Goal: Find specific page/section: Find specific page/section

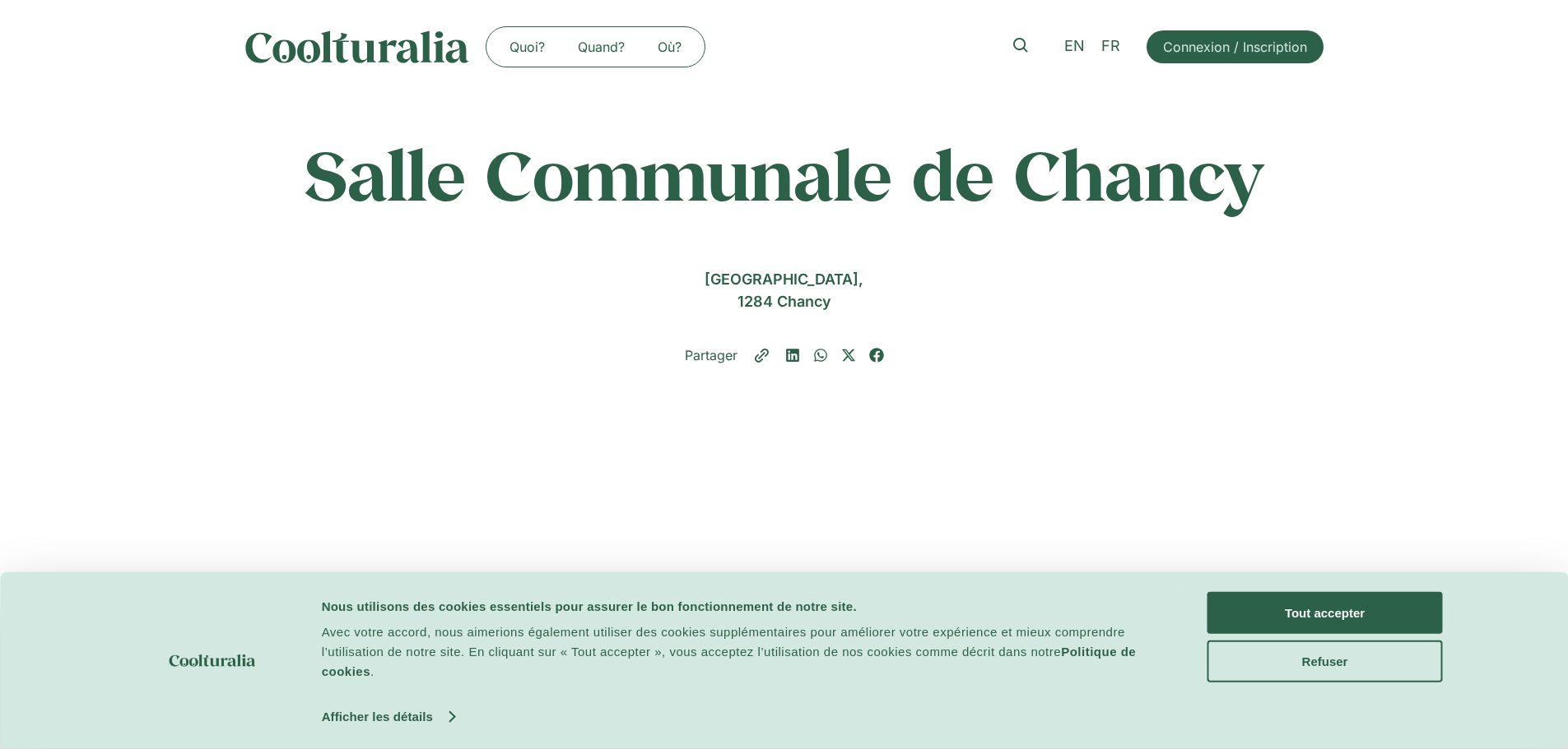
scroll to position [329, 0]
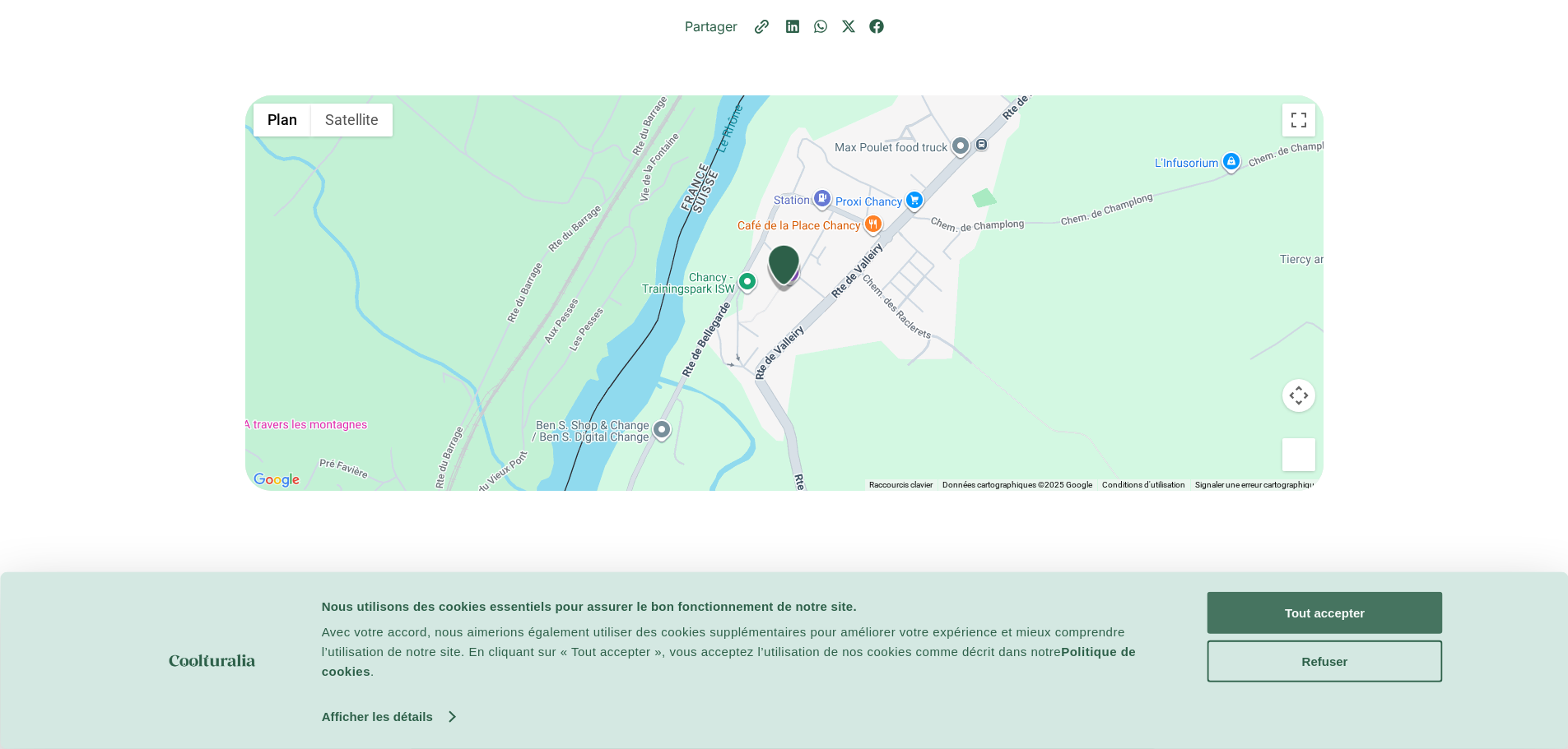
click at [1234, 603] on button "Tout accepter" at bounding box center [1325, 612] width 235 height 42
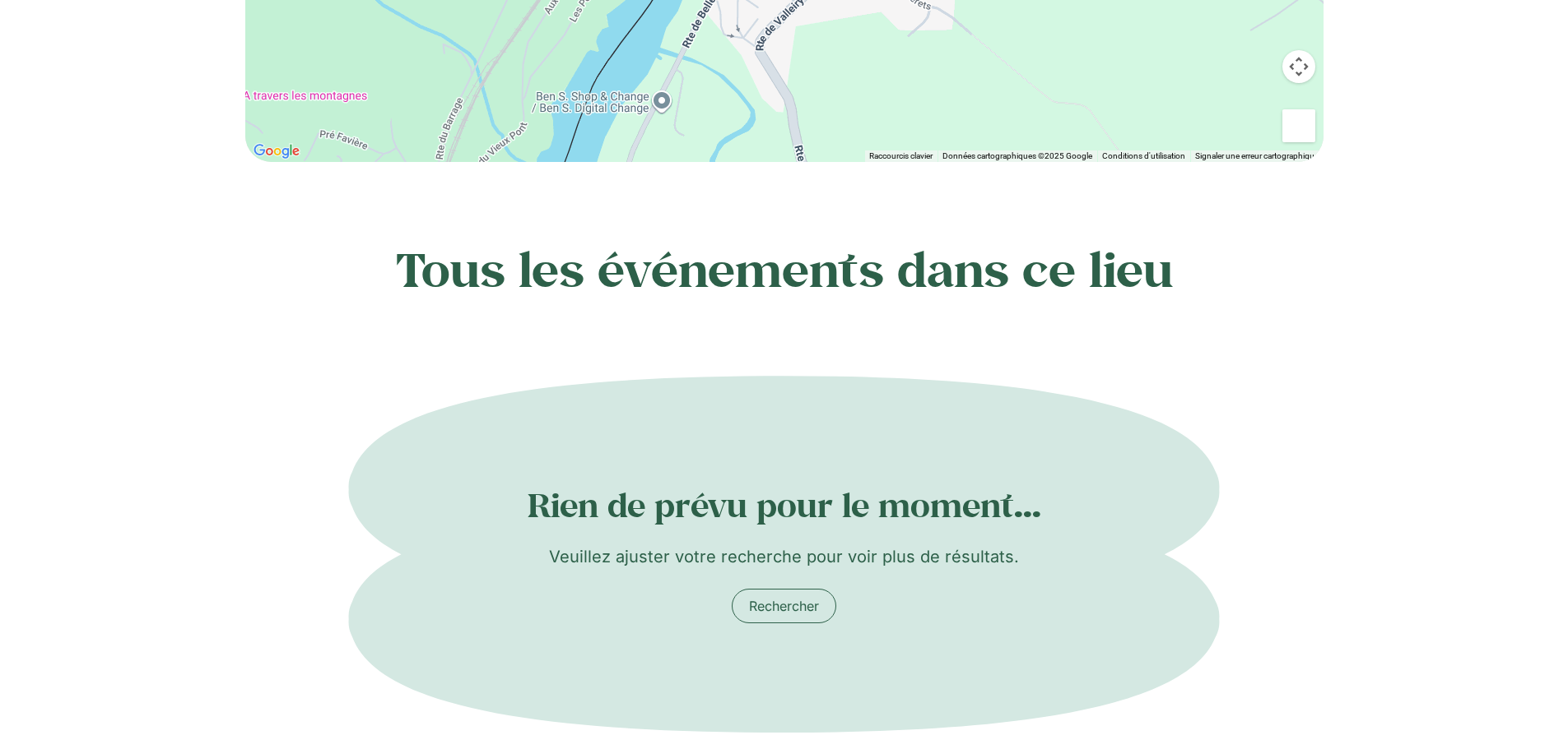
scroll to position [411, 0]
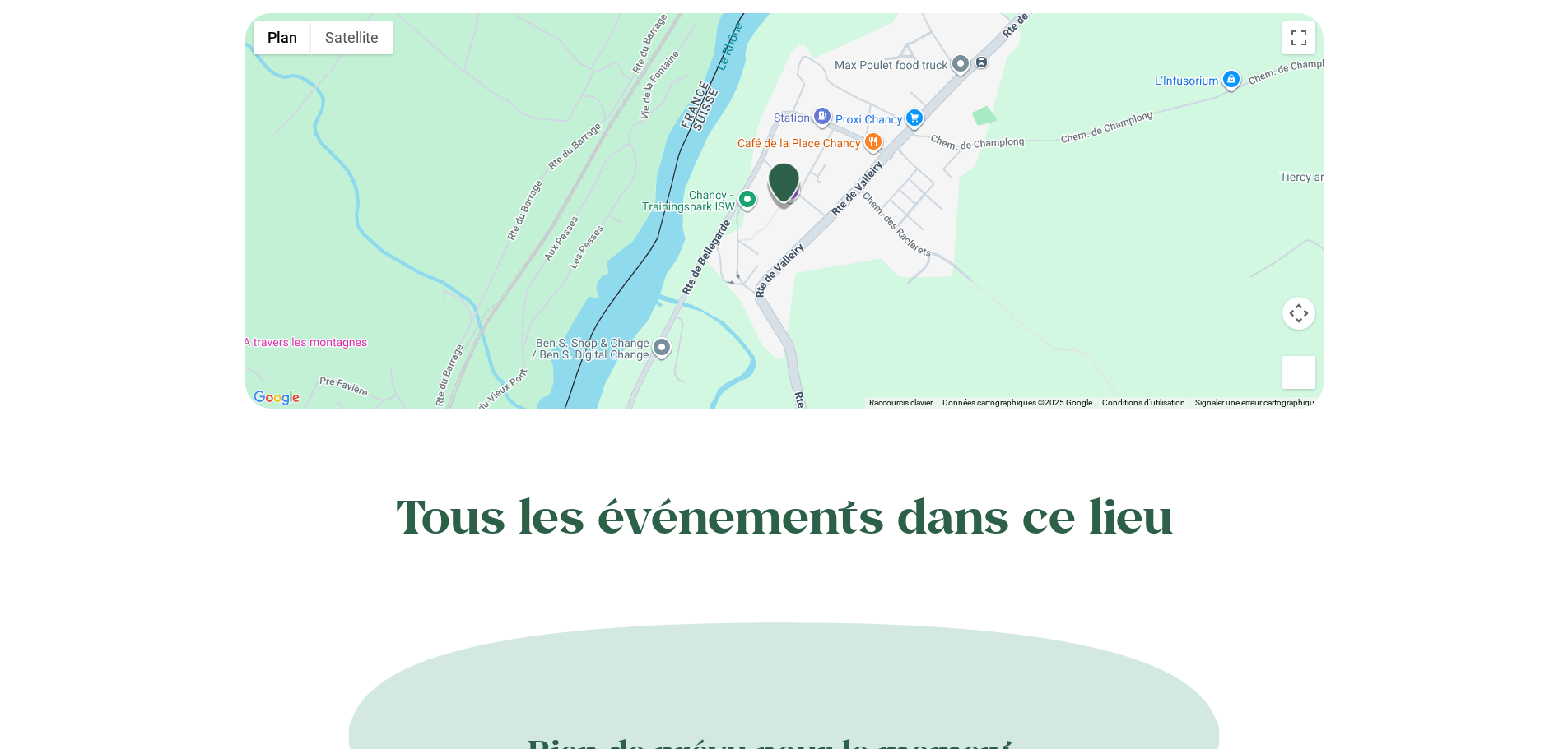
click at [752, 530] on h2 "Tous les événements dans ce lieu" at bounding box center [784, 516] width 1078 height 56
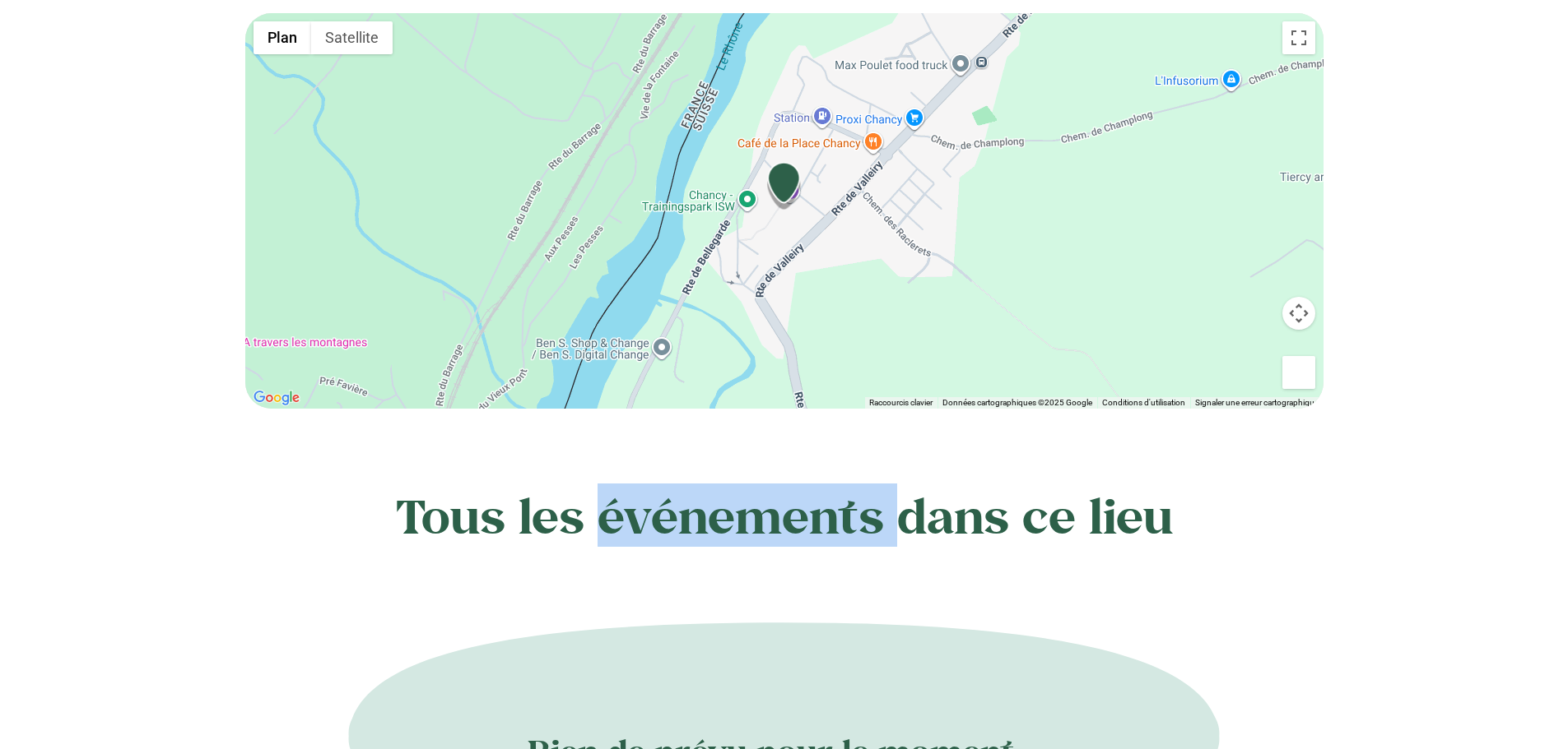
click at [752, 530] on h2 "Tous les événements dans ce lieu" at bounding box center [784, 516] width 1078 height 56
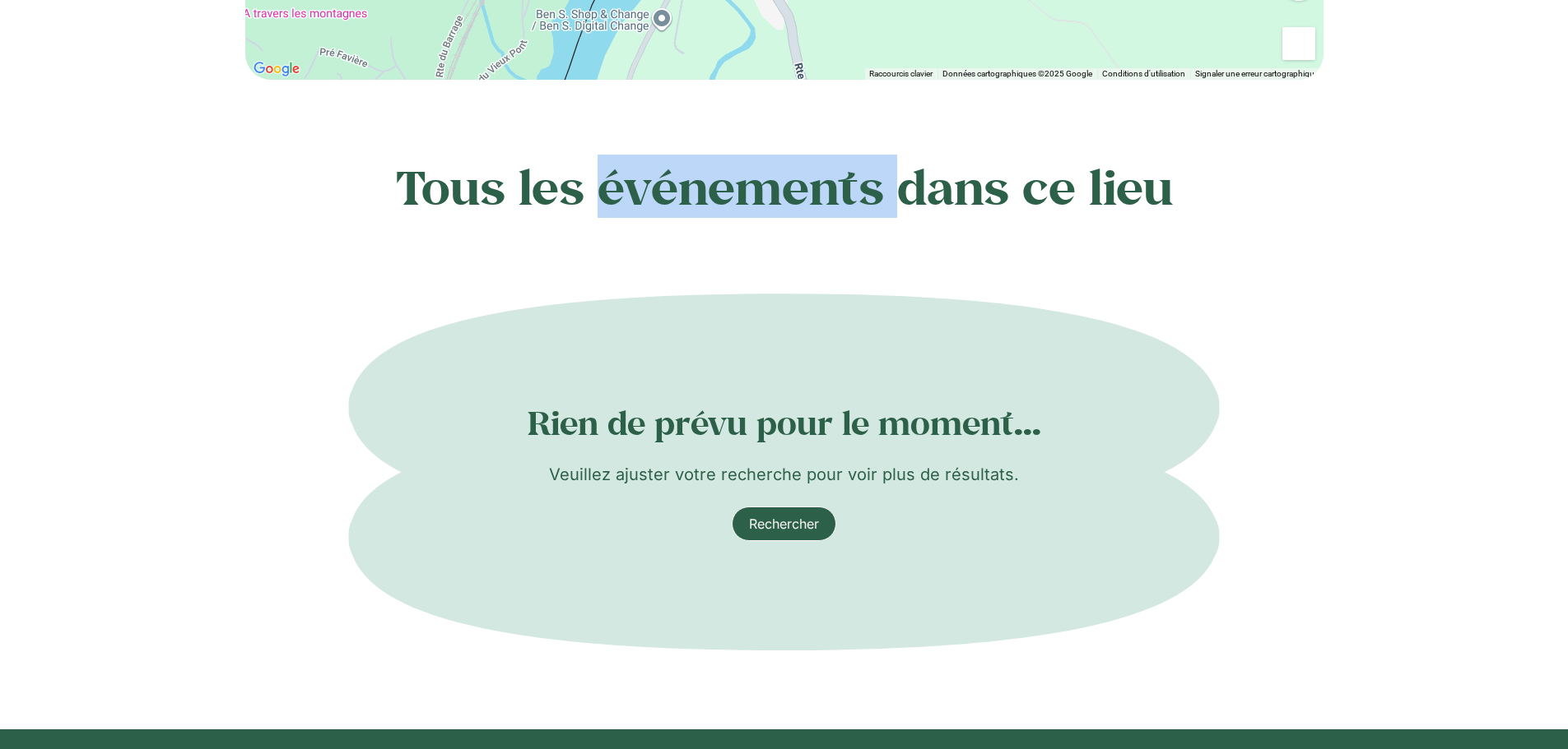
click at [747, 532] on link "Rechercher" at bounding box center [784, 524] width 105 height 35
click at [764, 524] on span "Rechercher" at bounding box center [783, 524] width 70 height 20
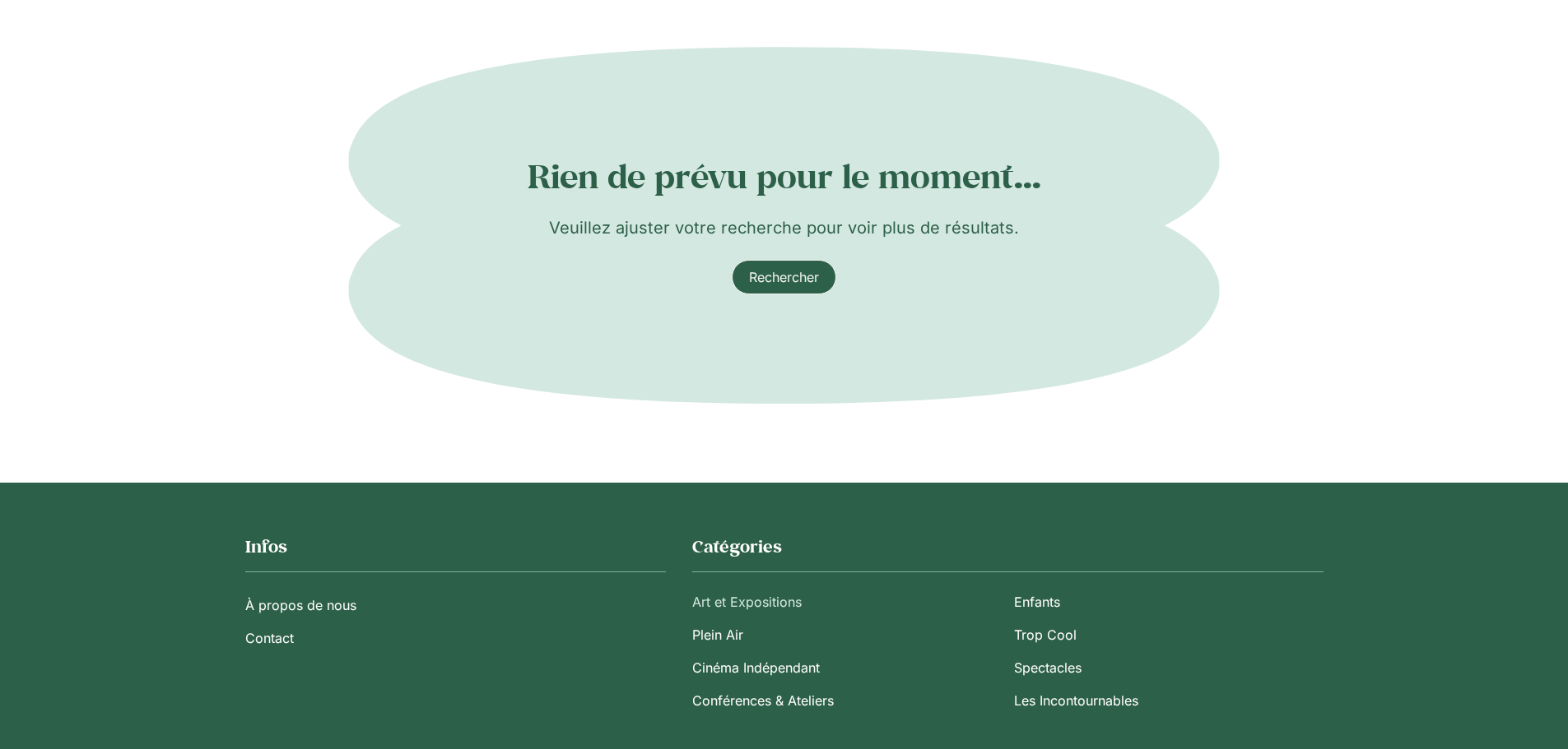
scroll to position [1069, 0]
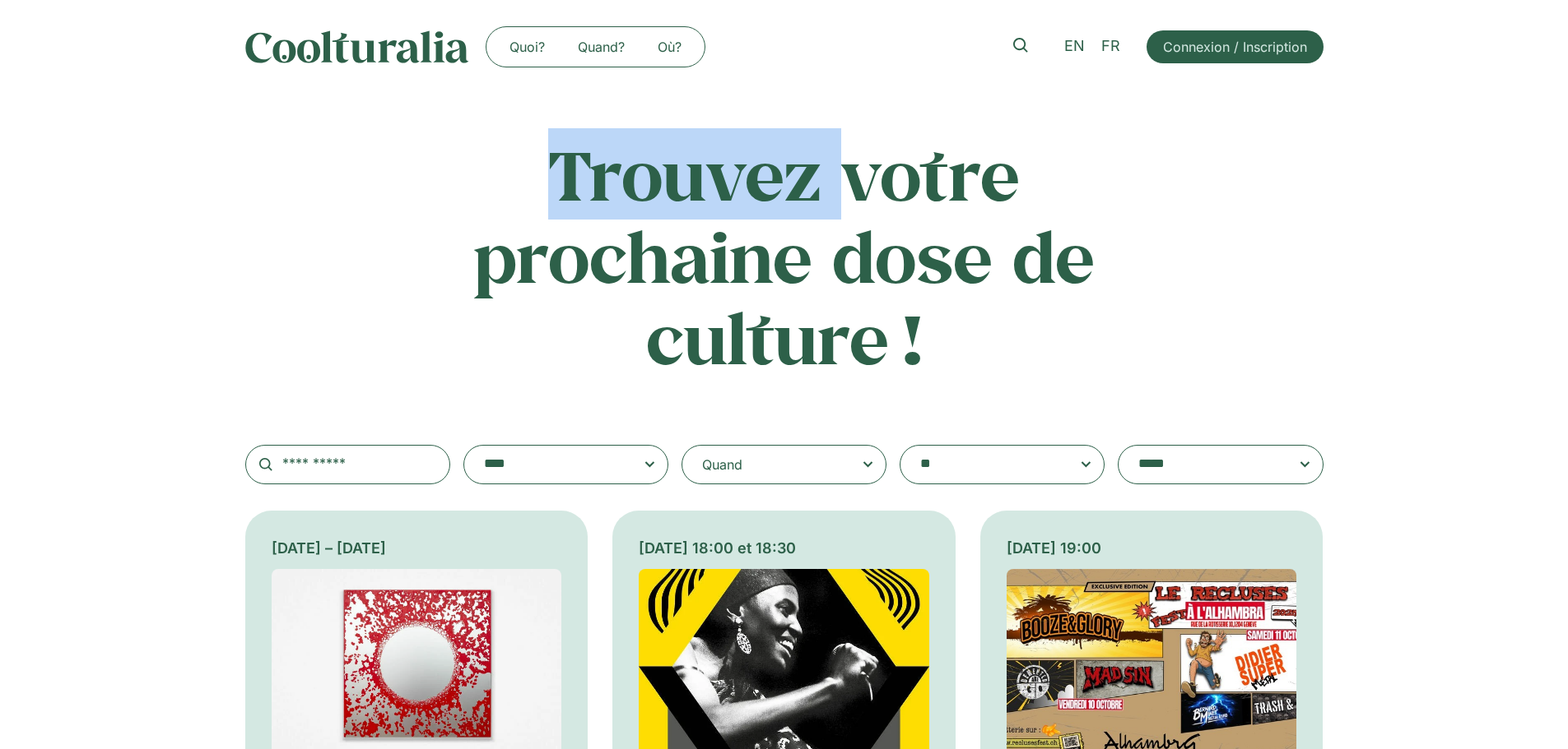
scroll to position [164, 0]
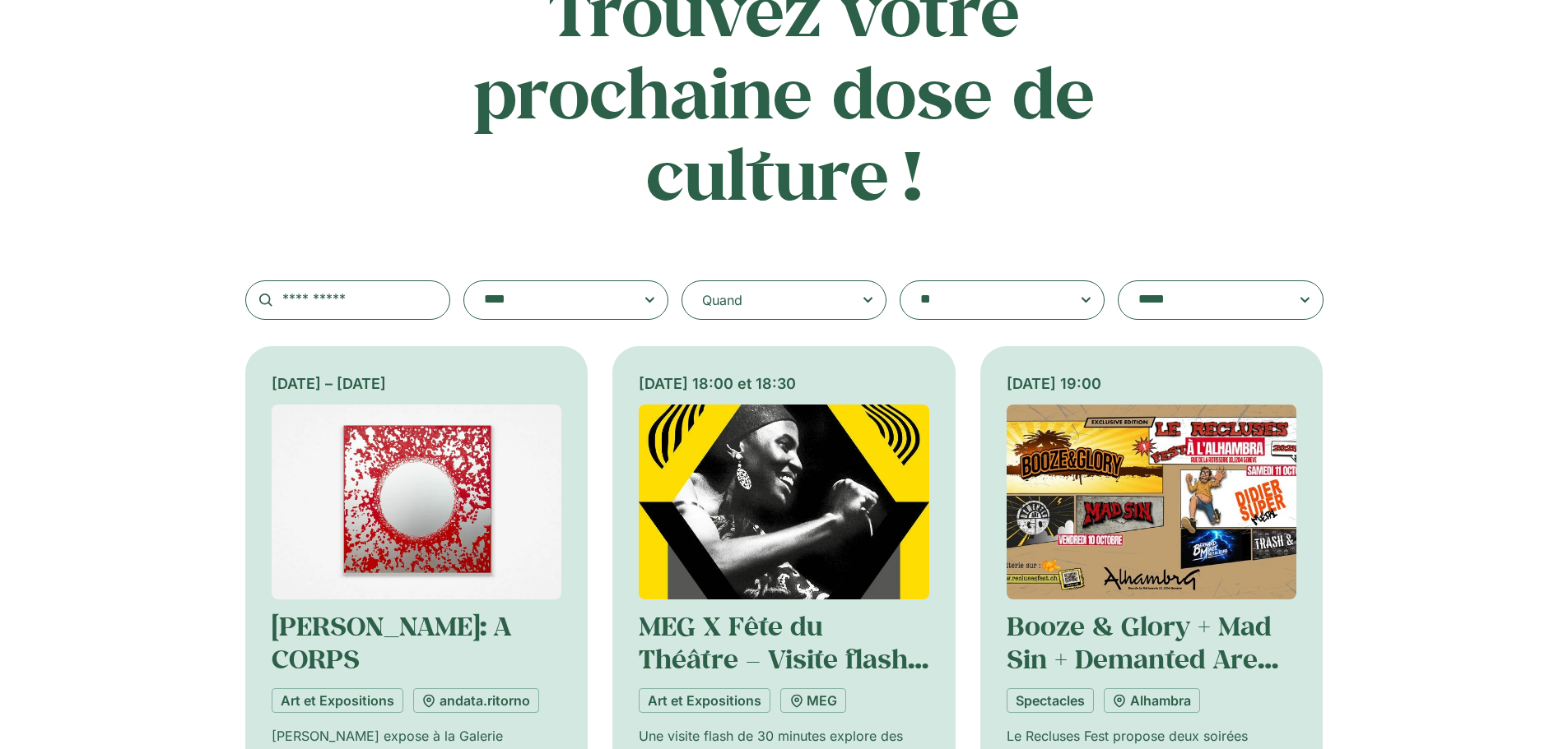
click at [653, 298] on span at bounding box center [566, 300] width 177 height 23
click at [464, 281] on select "**********" at bounding box center [463, 280] width 1 height 1
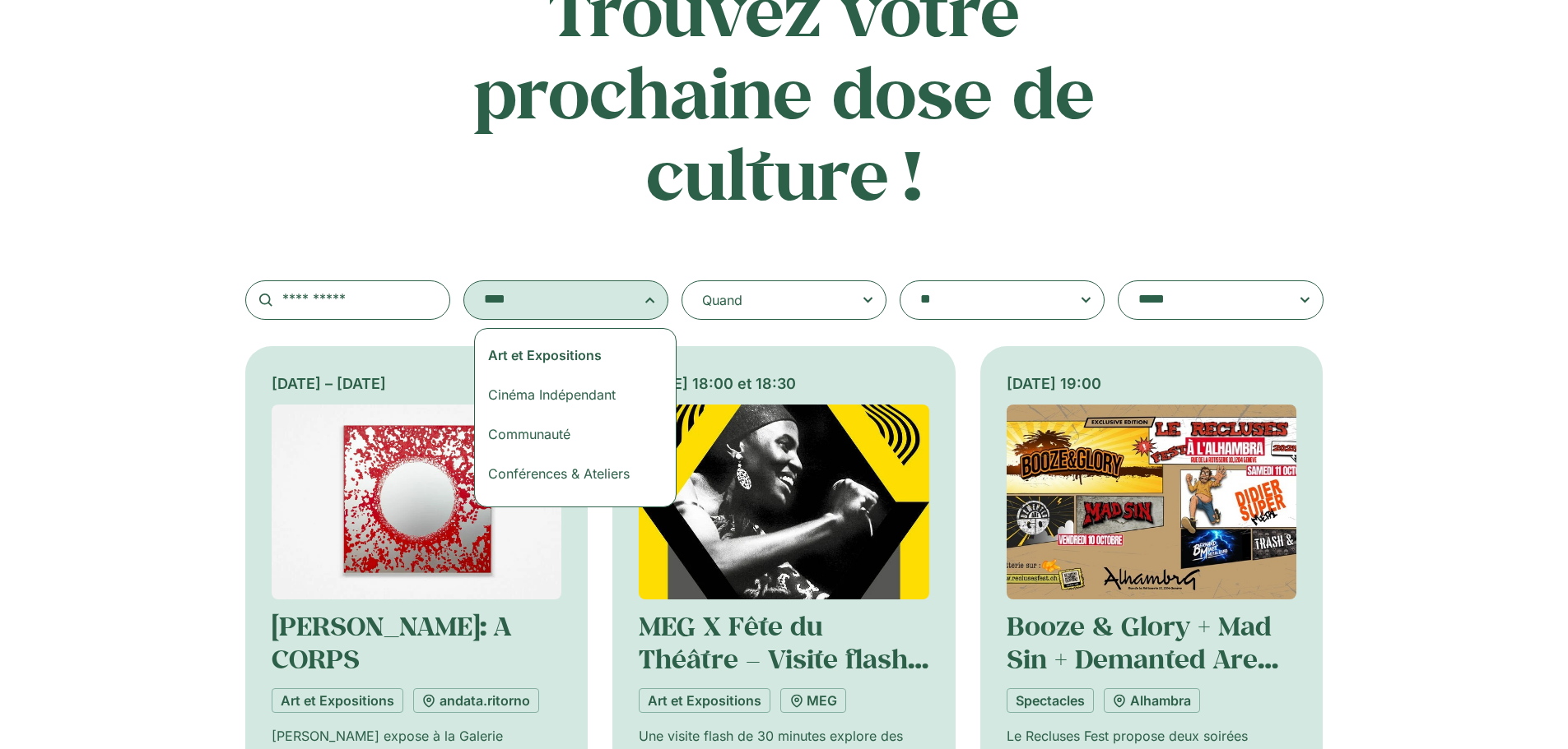
click at [653, 305] on span at bounding box center [566, 300] width 177 height 23
click at [464, 281] on select "**********" at bounding box center [463, 280] width 1 height 1
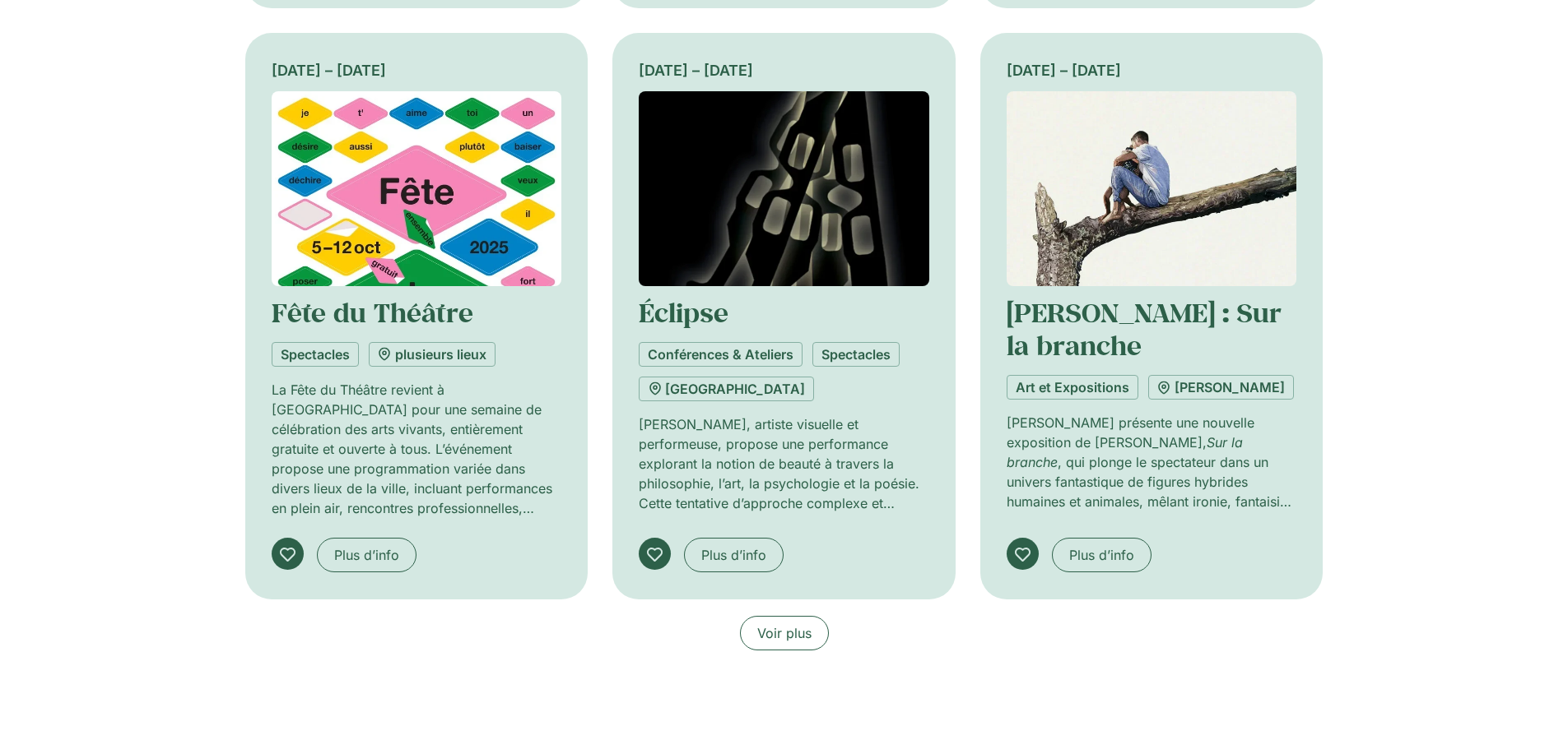
scroll to position [1152, 0]
